Goal: Check status: Check status

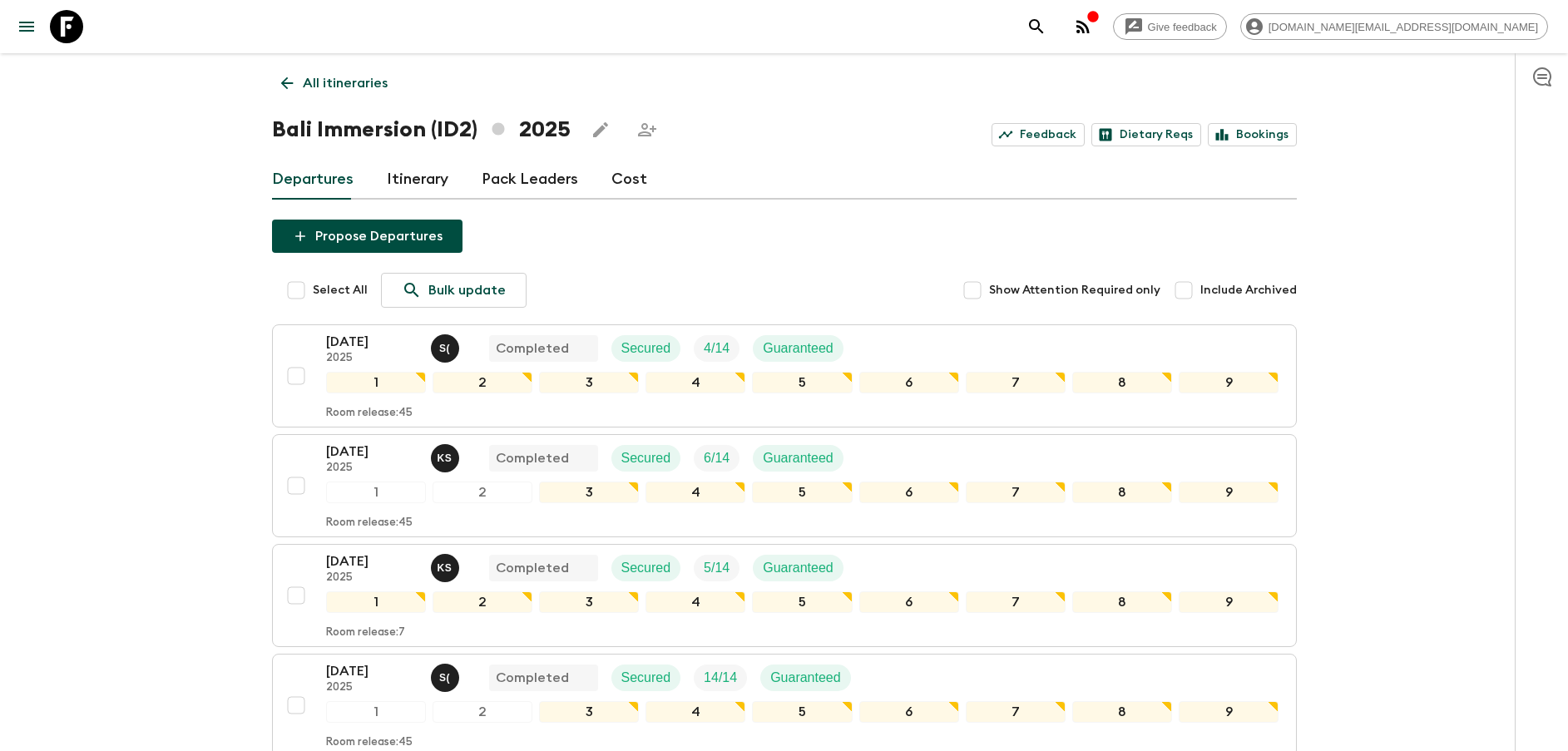
click at [343, 85] on p "All itineraries" at bounding box center [345, 84] width 85 height 20
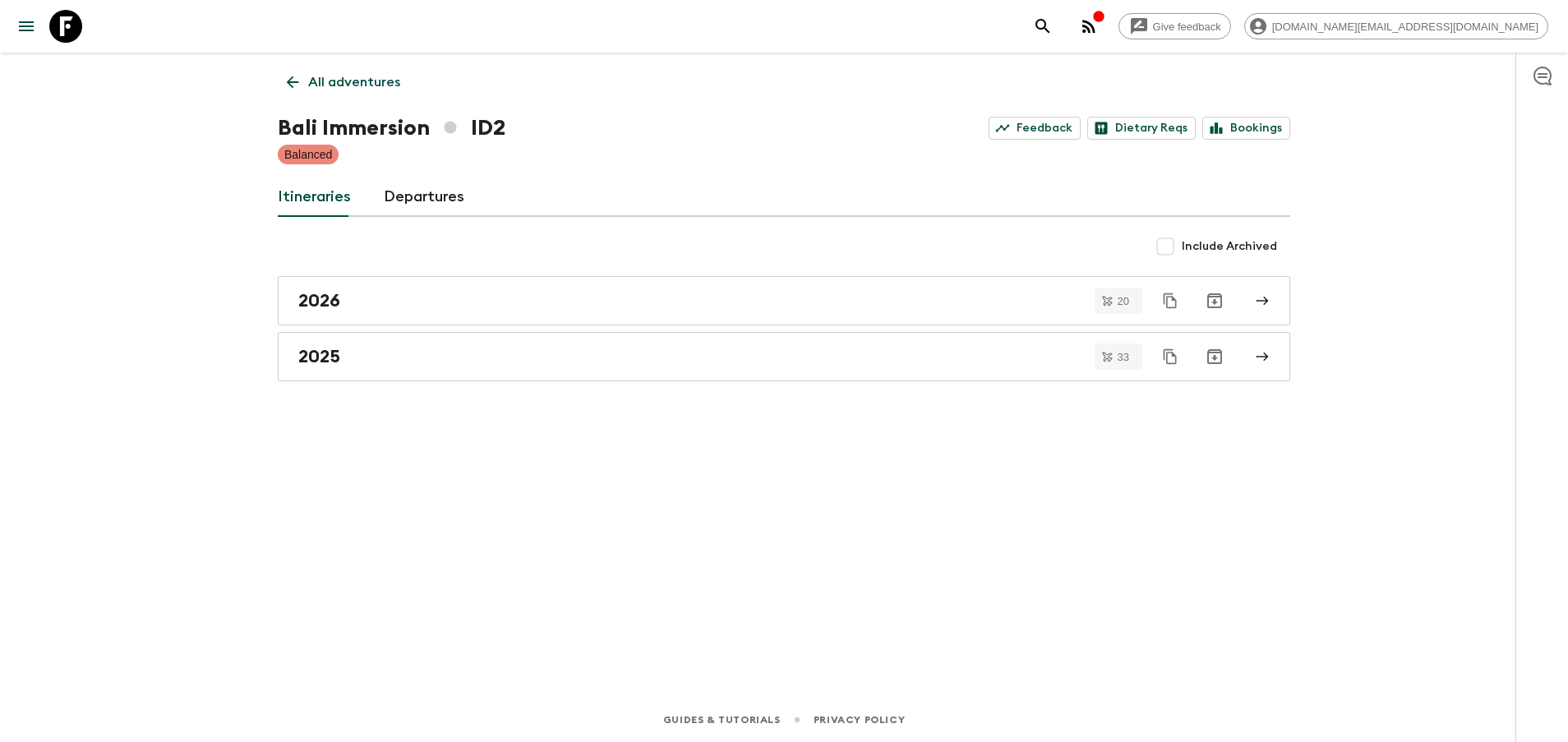
click at [331, 81] on p "All adventures" at bounding box center [354, 83] width 92 height 20
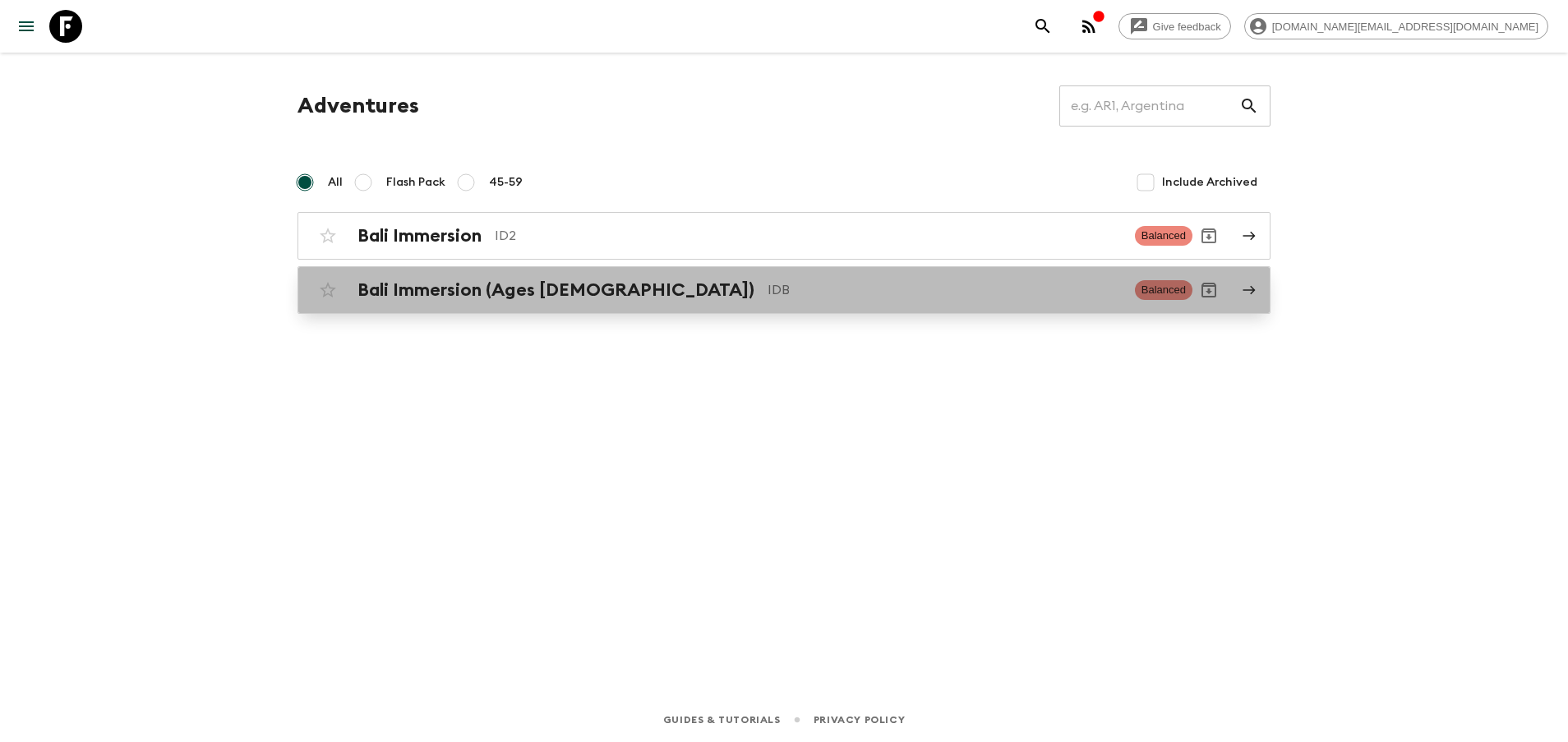
click at [406, 292] on h2 "Bali Immersion (Ages [DEMOGRAPHIC_DATA])" at bounding box center [556, 290] width 397 height 22
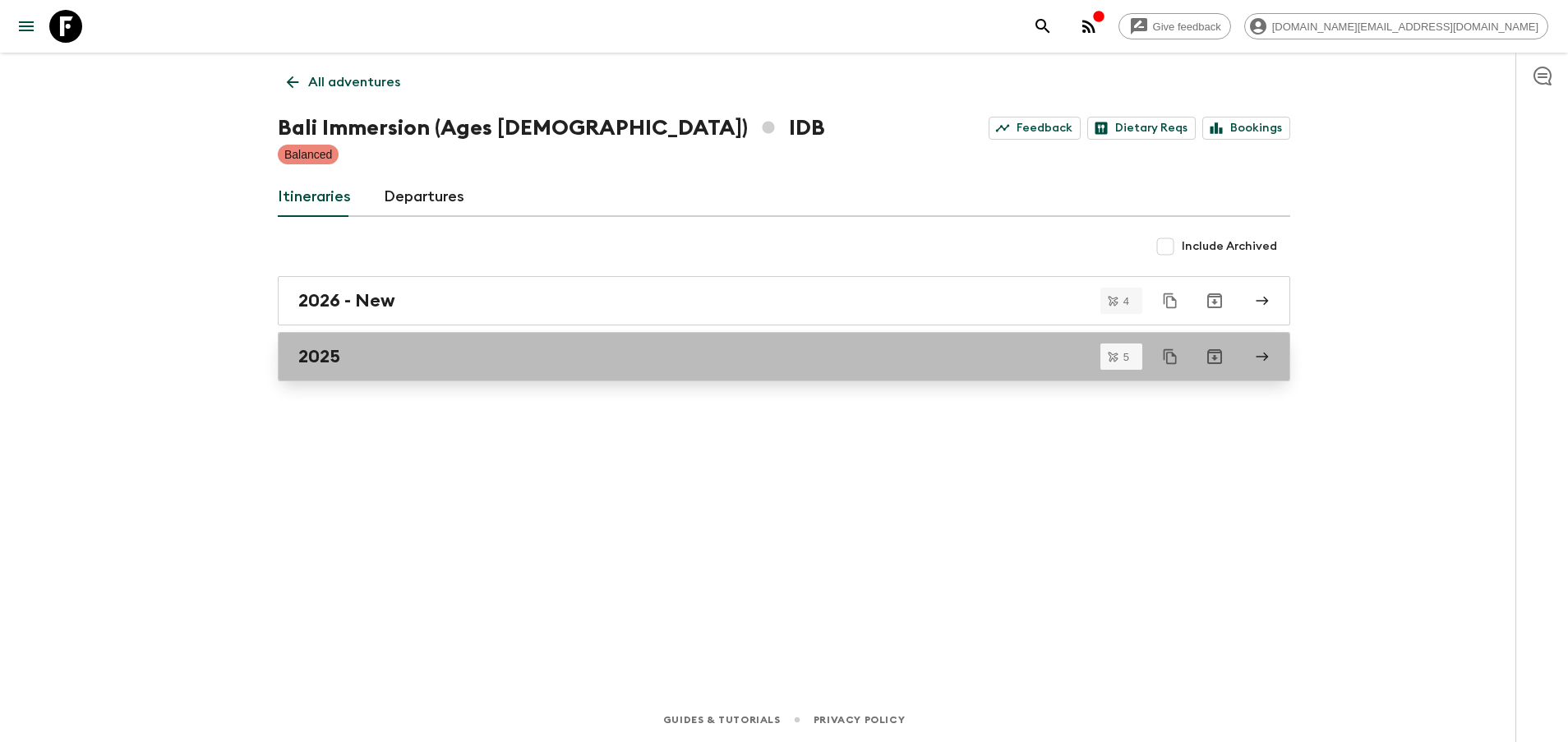
click at [377, 358] on div "2025" at bounding box center [769, 357] width 940 height 22
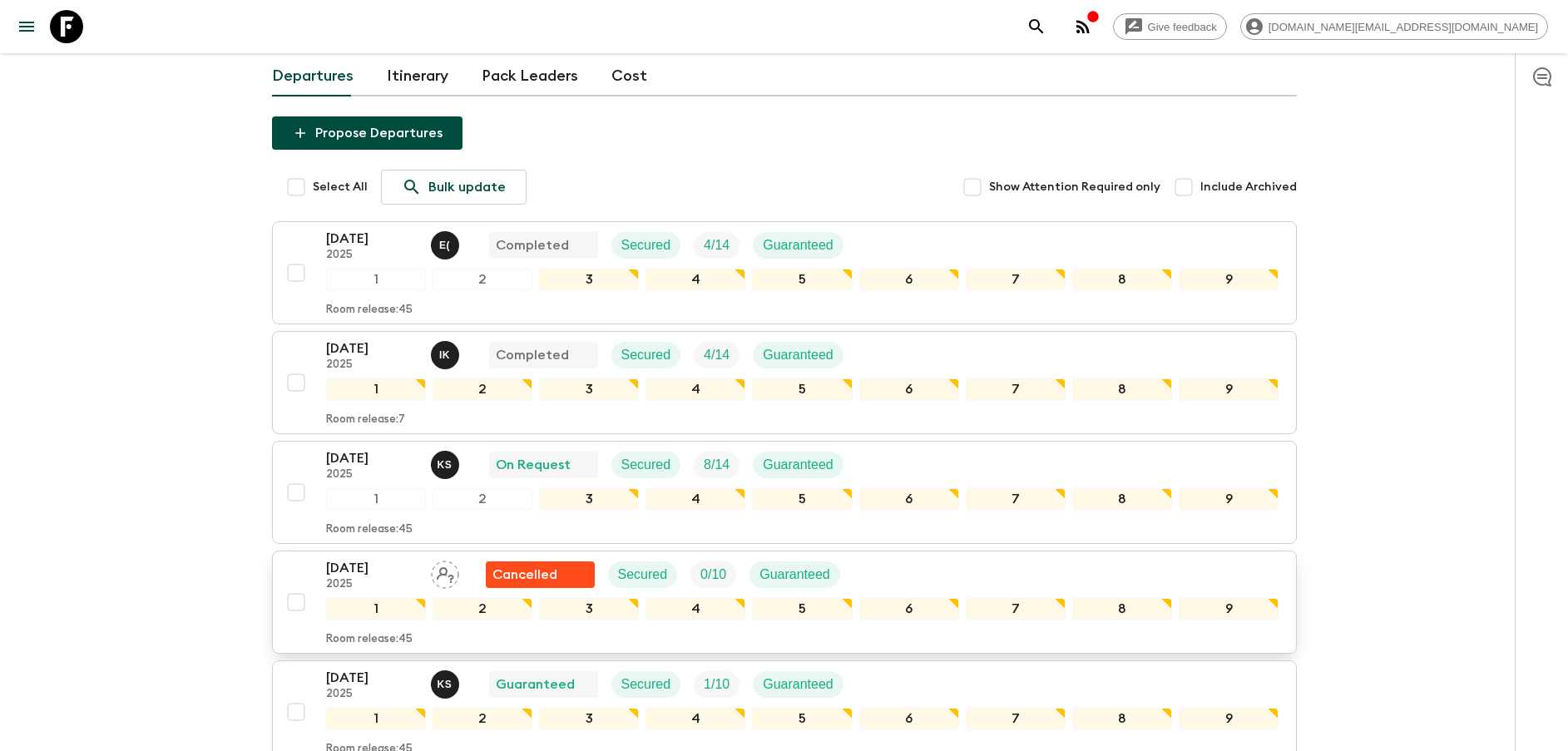
scroll to position [125, 0]
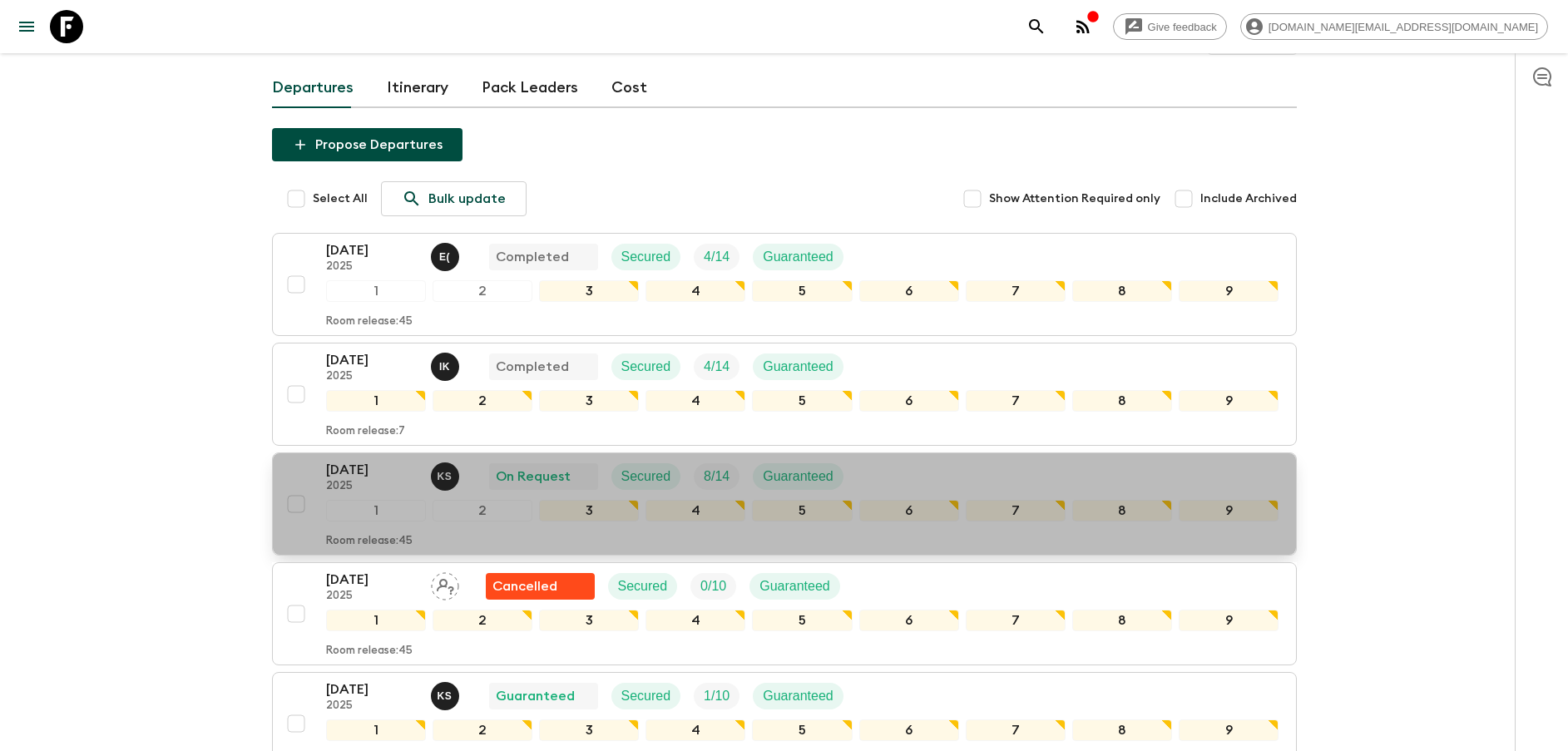
click at [387, 480] on p "2025" at bounding box center [371, 487] width 91 height 14
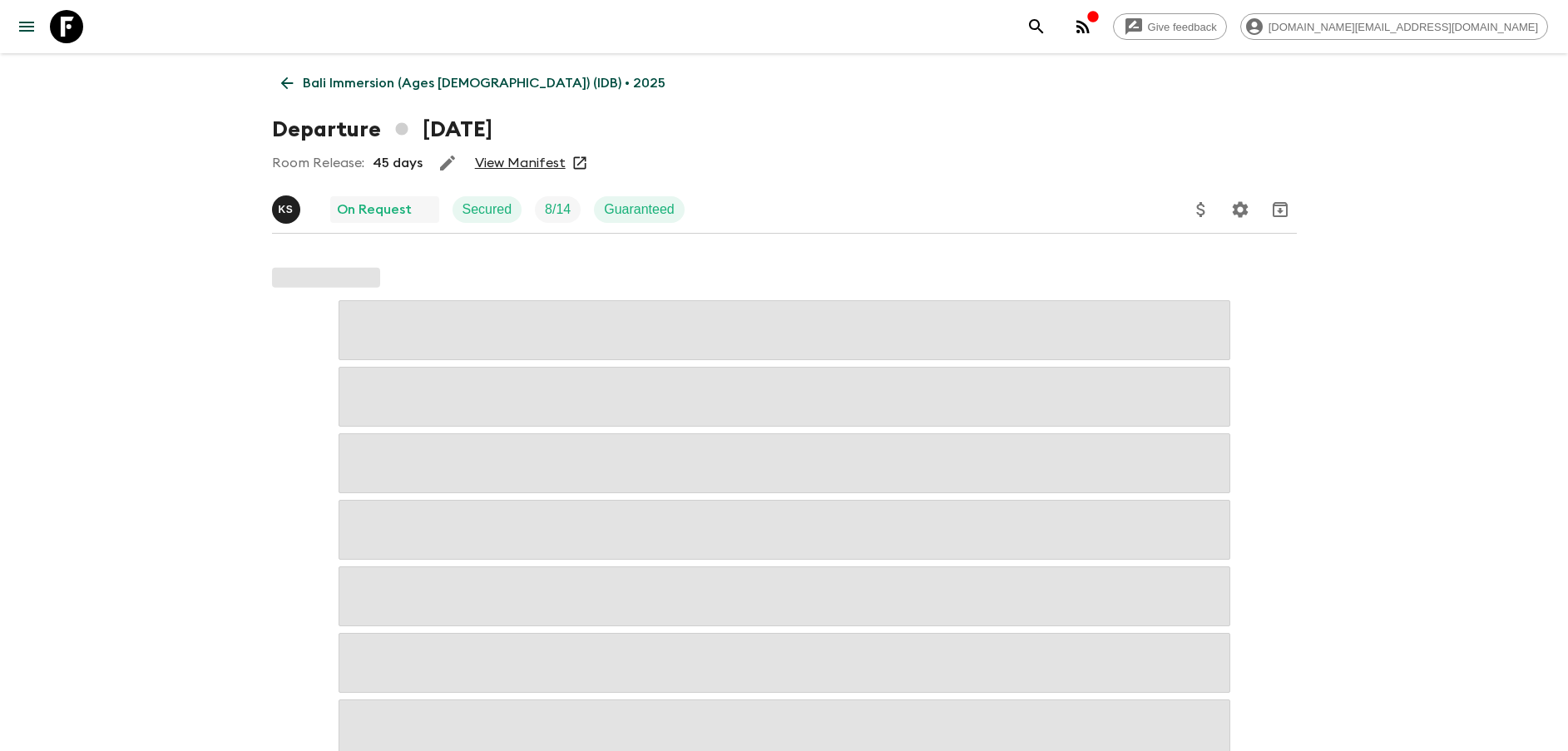
click at [532, 157] on link "View Manifest" at bounding box center [520, 163] width 90 height 17
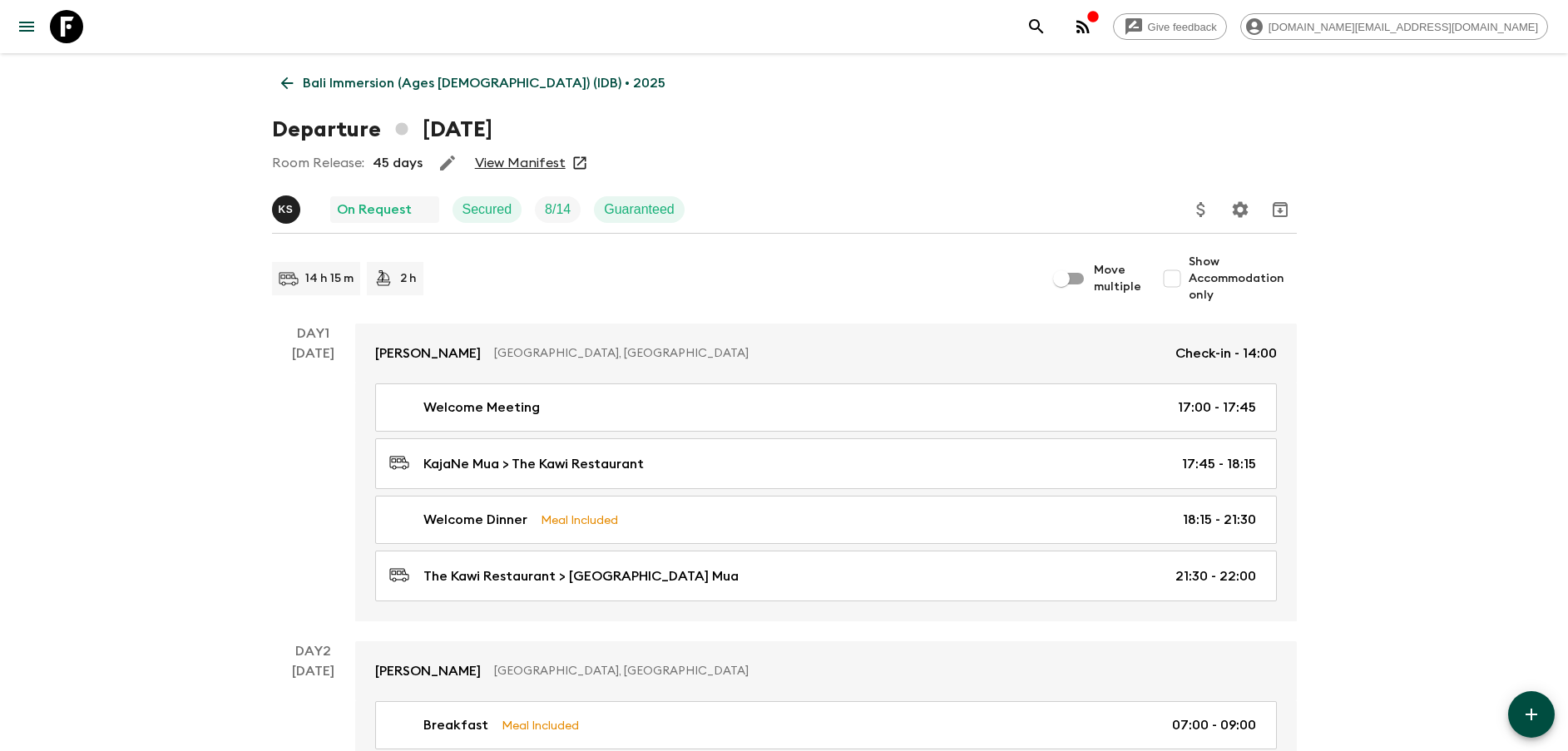
click at [357, 84] on p "Bali Immersion (Ages [DEMOGRAPHIC_DATA]) (IDB) • 2025" at bounding box center [484, 84] width 363 height 20
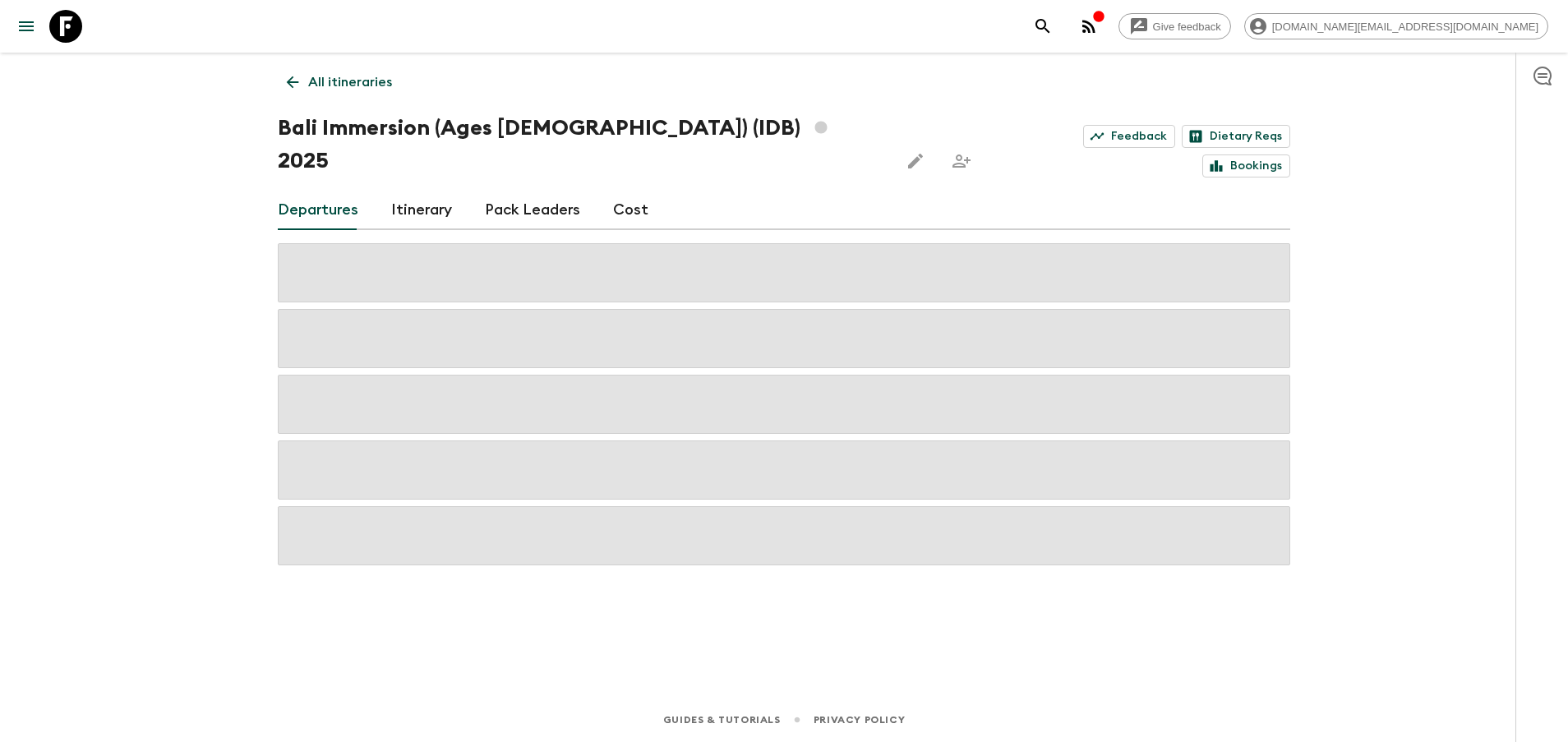
click at [353, 83] on p "All itineraries" at bounding box center [350, 83] width 84 height 20
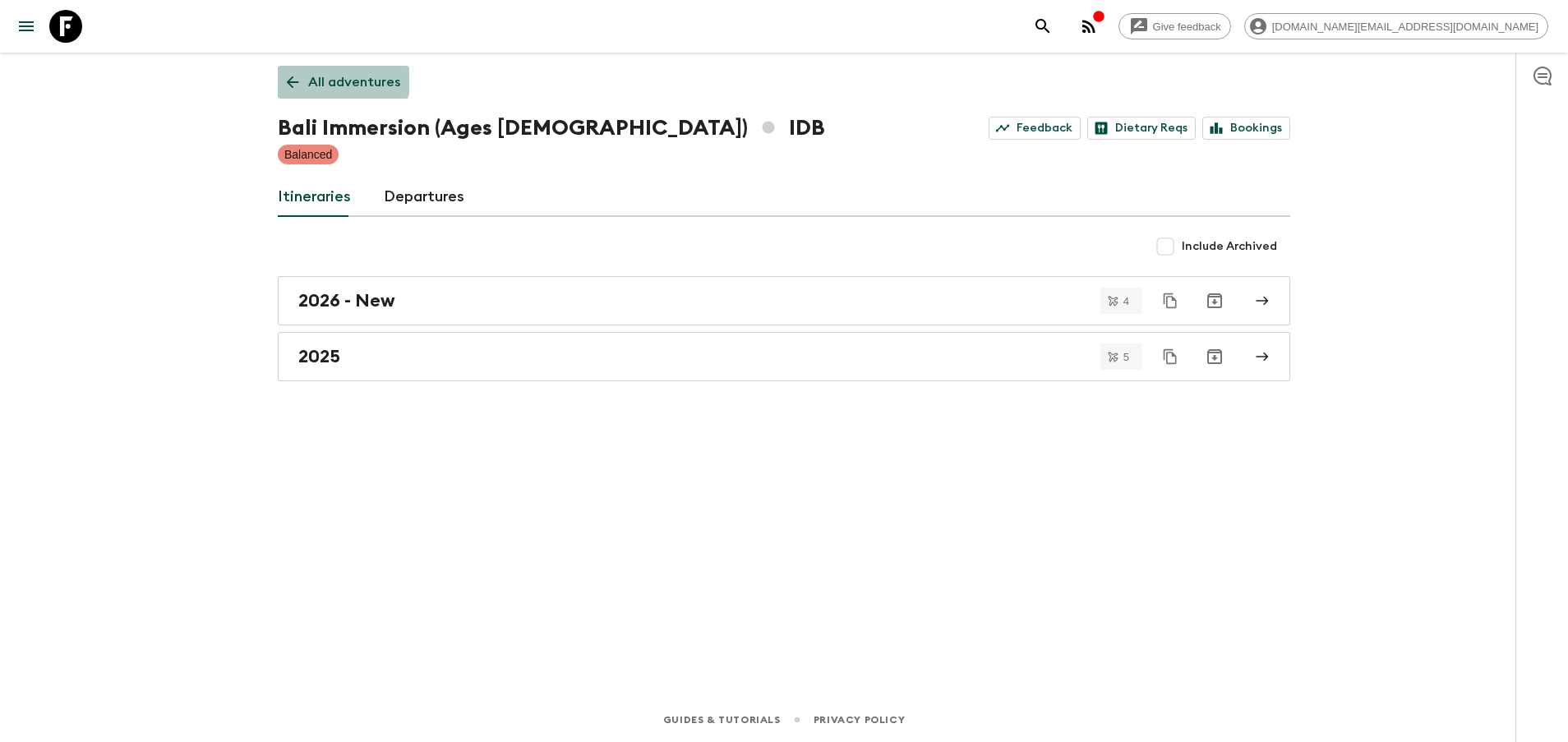
click at [338, 75] on p "All adventures" at bounding box center [354, 83] width 92 height 20
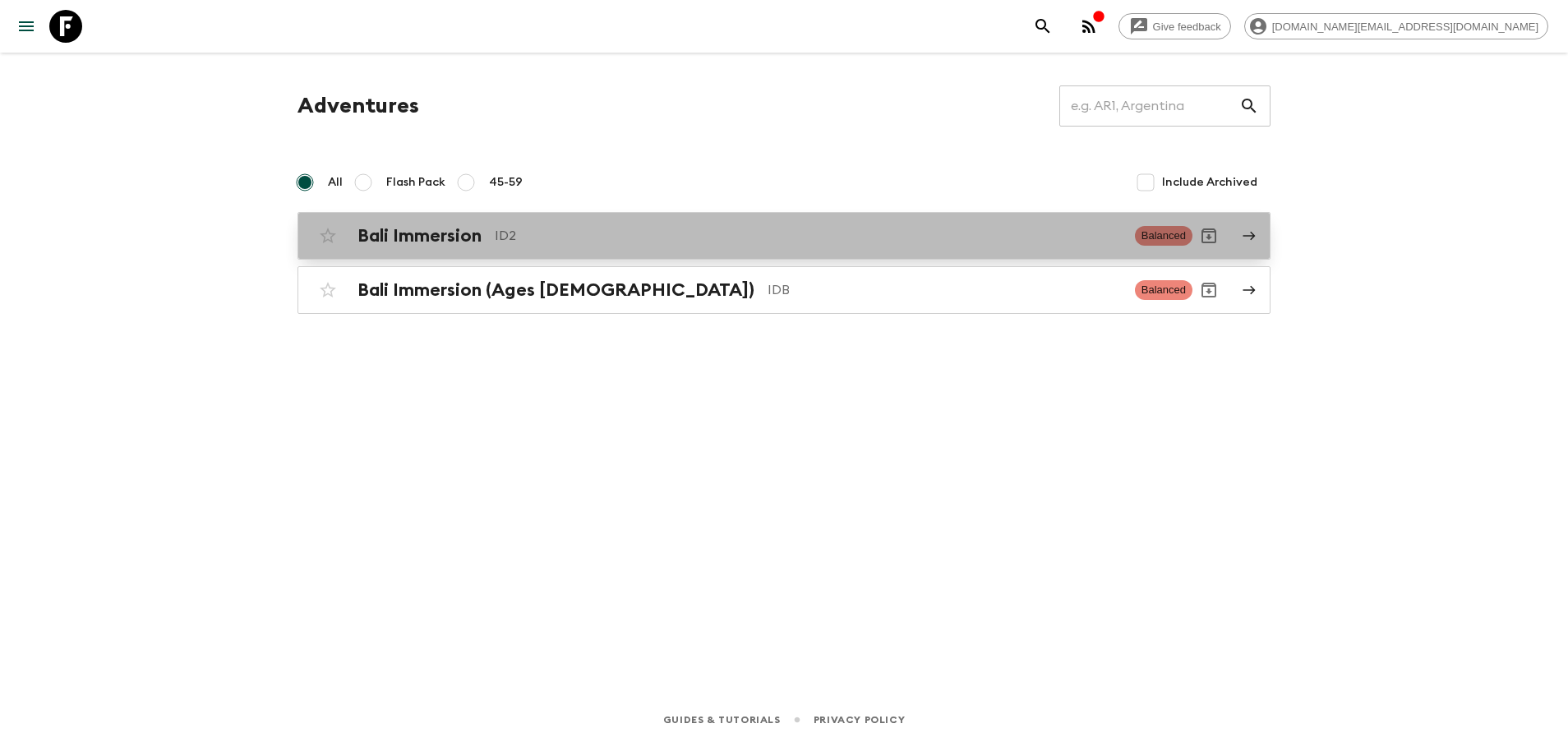
click at [413, 243] on h2 "Bali Immersion" at bounding box center [419, 236] width 124 height 22
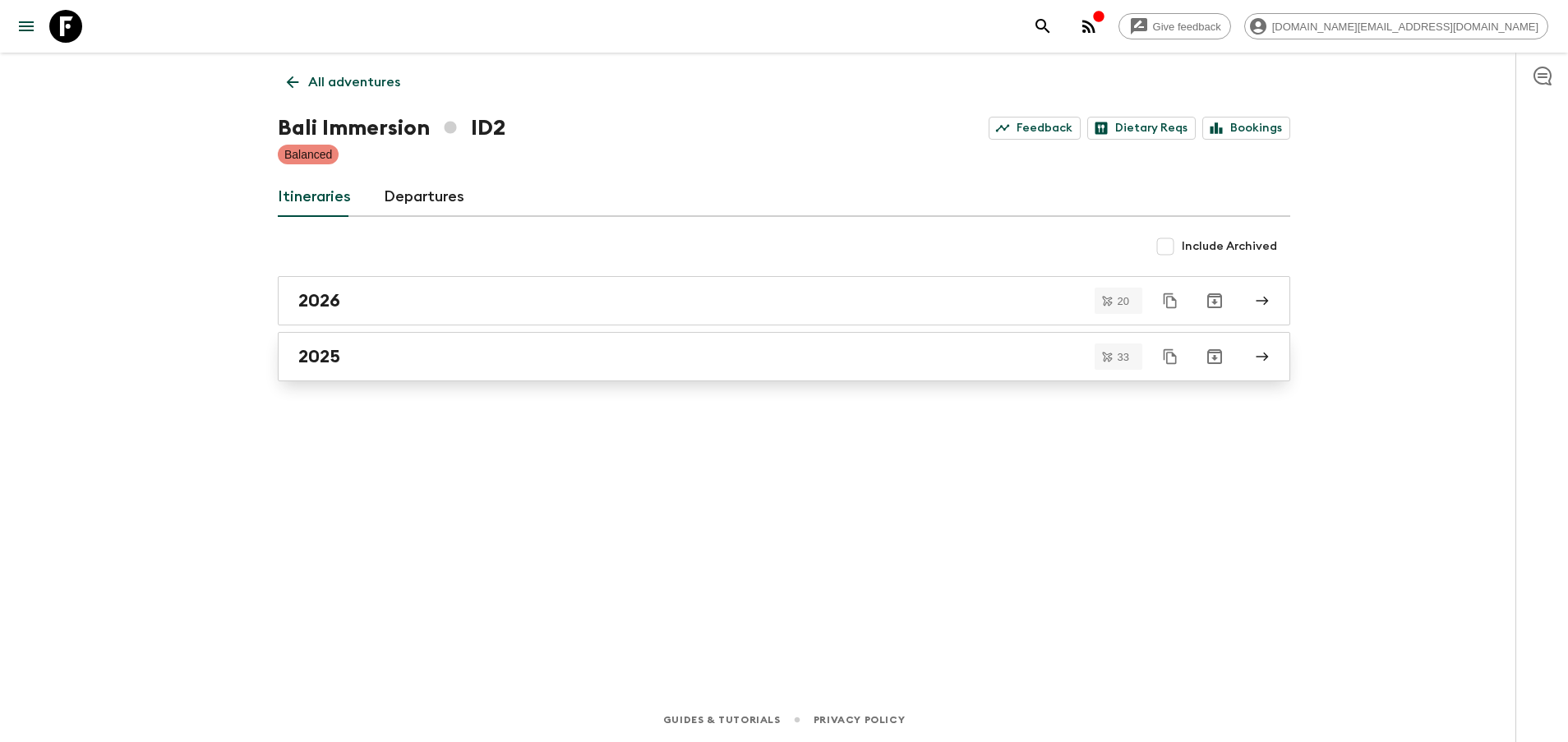
click at [513, 364] on div "2025" at bounding box center [769, 357] width 940 height 22
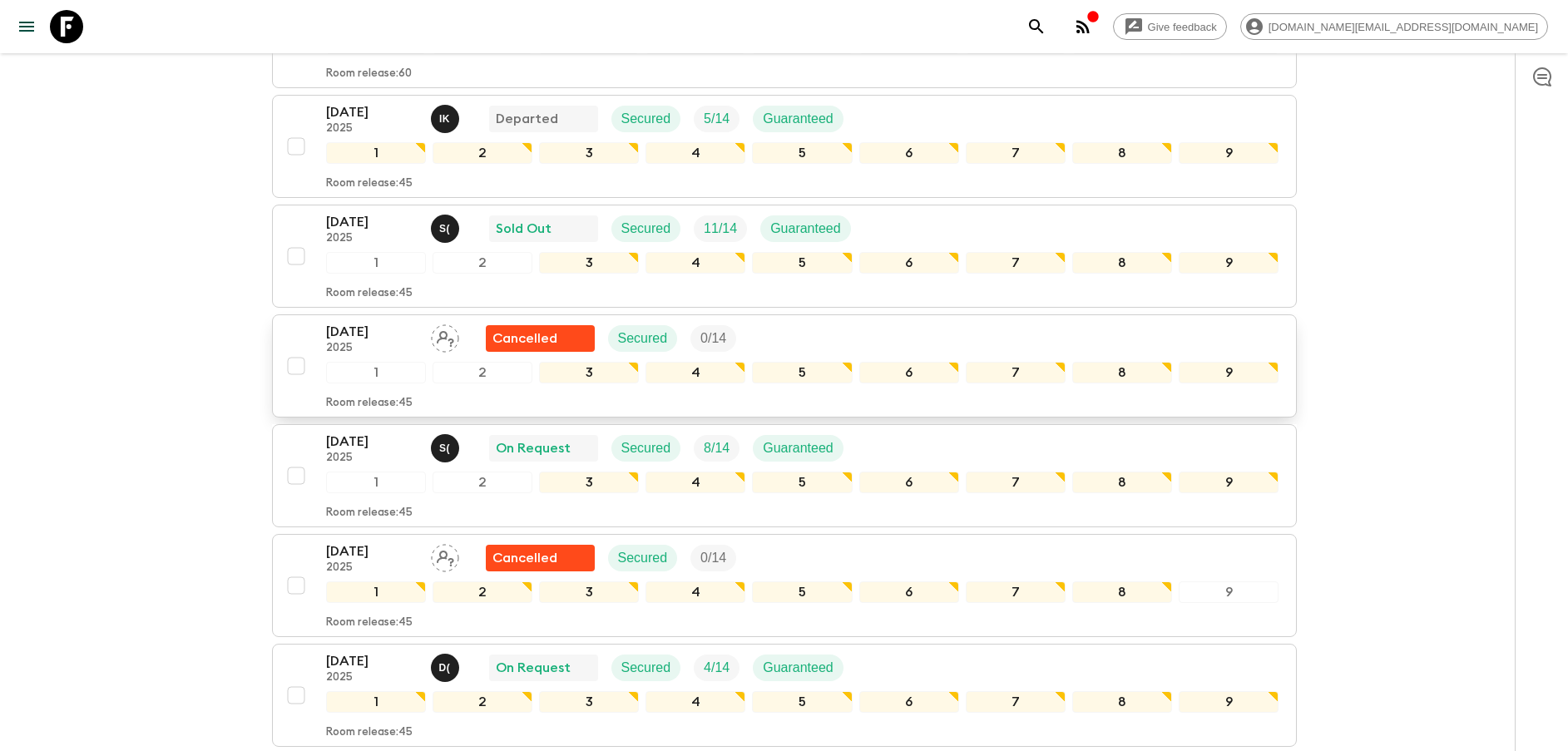
scroll to position [873, 0]
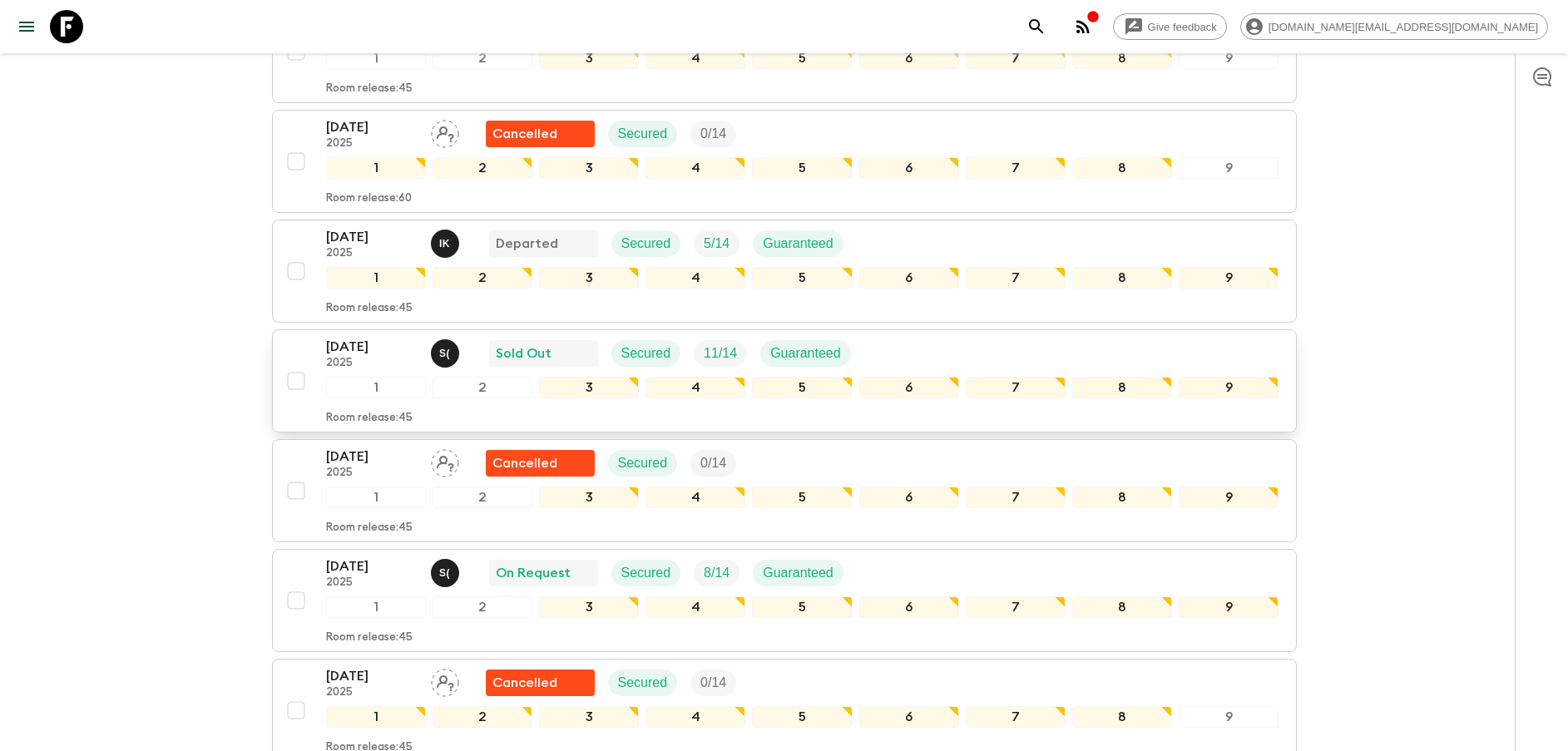
click at [351, 348] on p "[DATE]" at bounding box center [371, 347] width 91 height 20
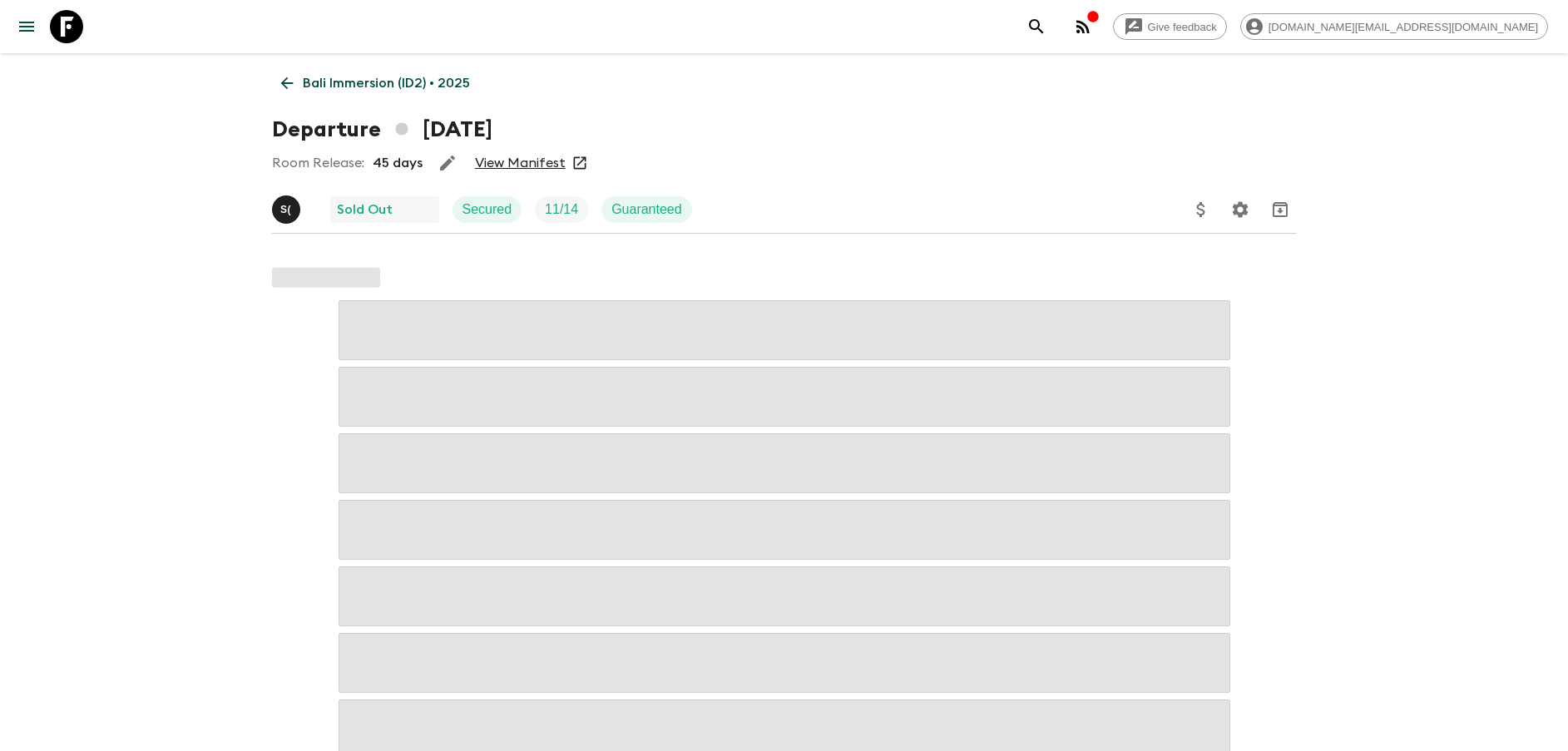
click at [489, 159] on link "View Manifest" at bounding box center [520, 163] width 90 height 17
